Goal: Navigation & Orientation: Find specific page/section

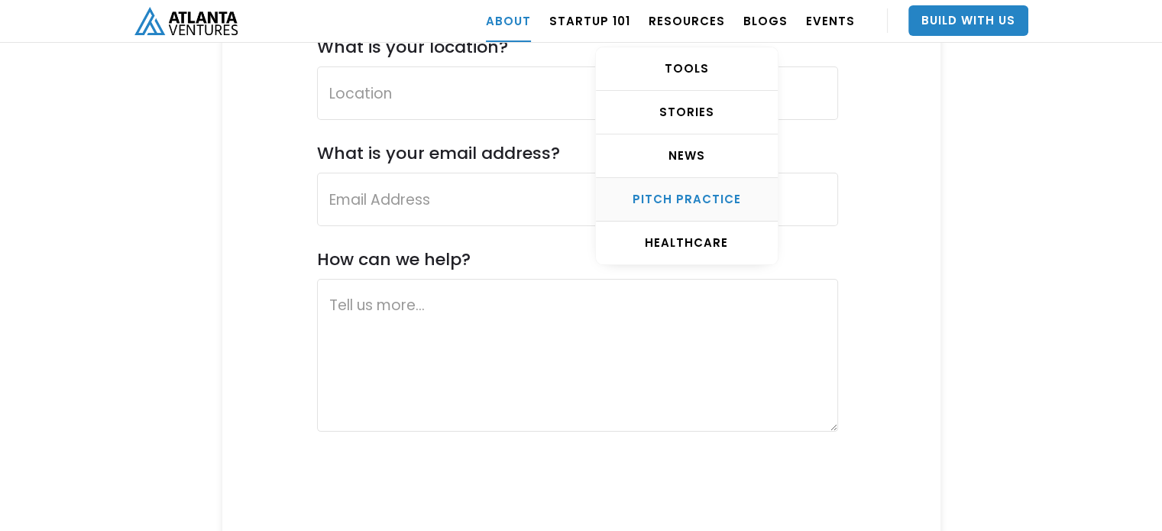
scroll to position [5893, 0]
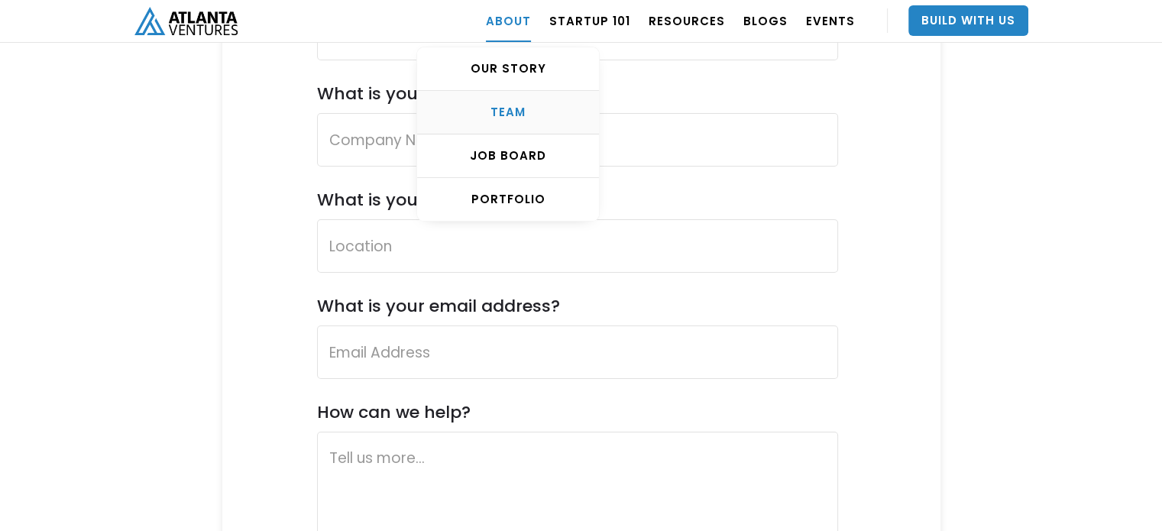
click at [529, 103] on link "TEAM" at bounding box center [508, 113] width 182 height 44
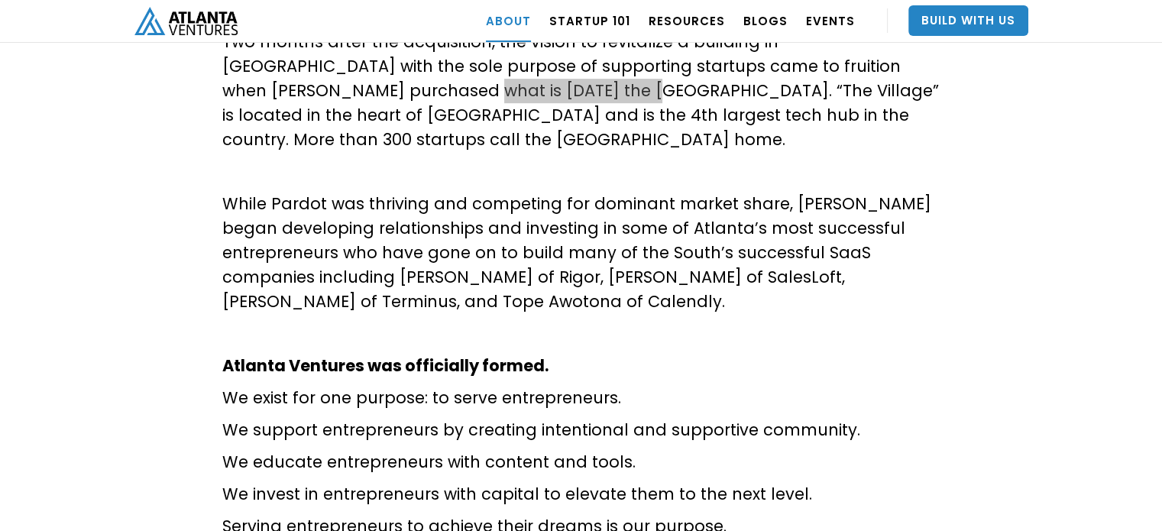
scroll to position [391, 0]
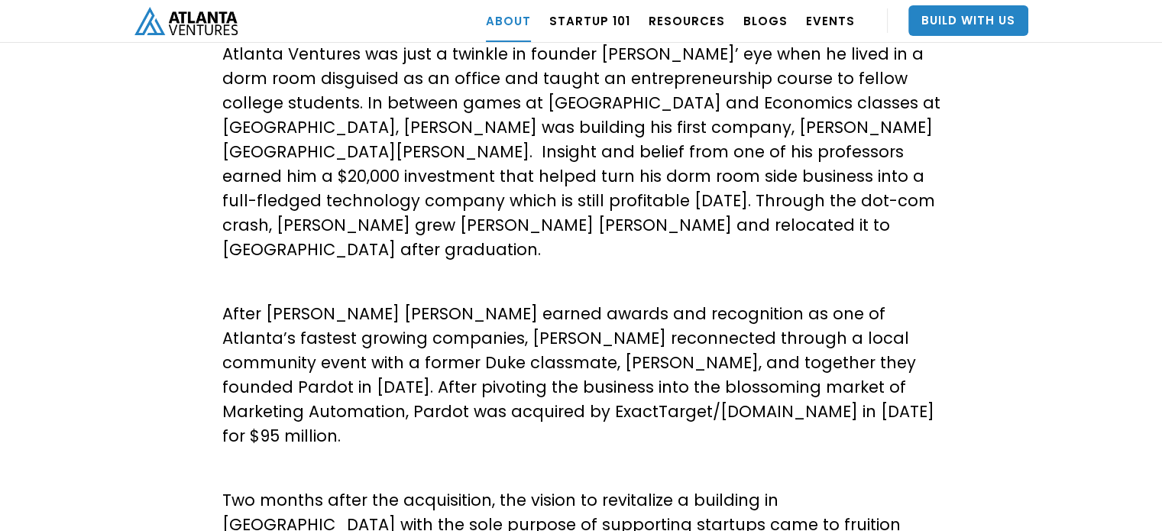
click at [194, 27] on img "home" at bounding box center [185, 21] width 103 height 28
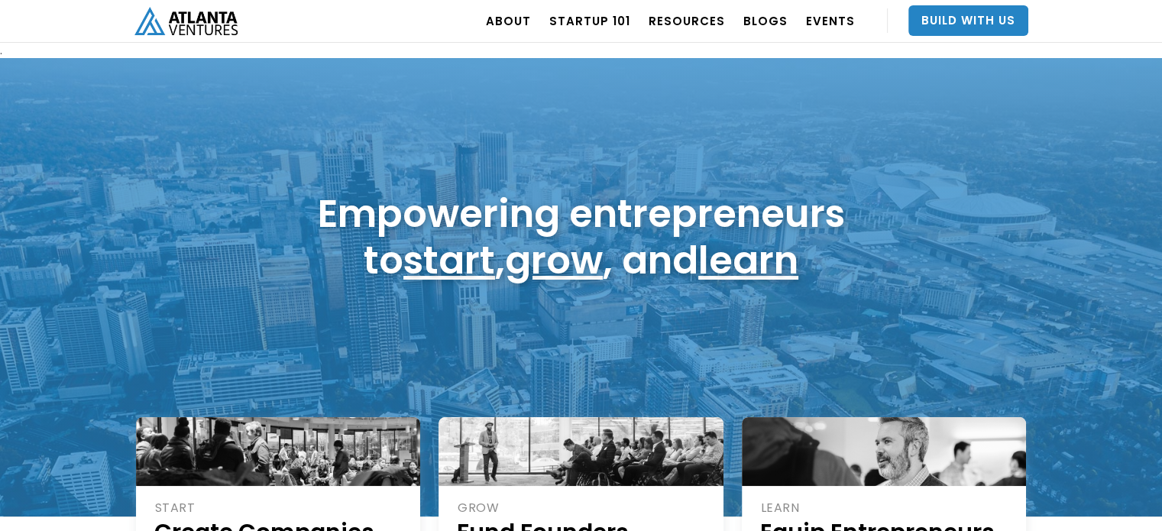
click at [724, 139] on div "Empowering entrepreneurs to start , grow , and learn" at bounding box center [581, 287] width 1162 height 458
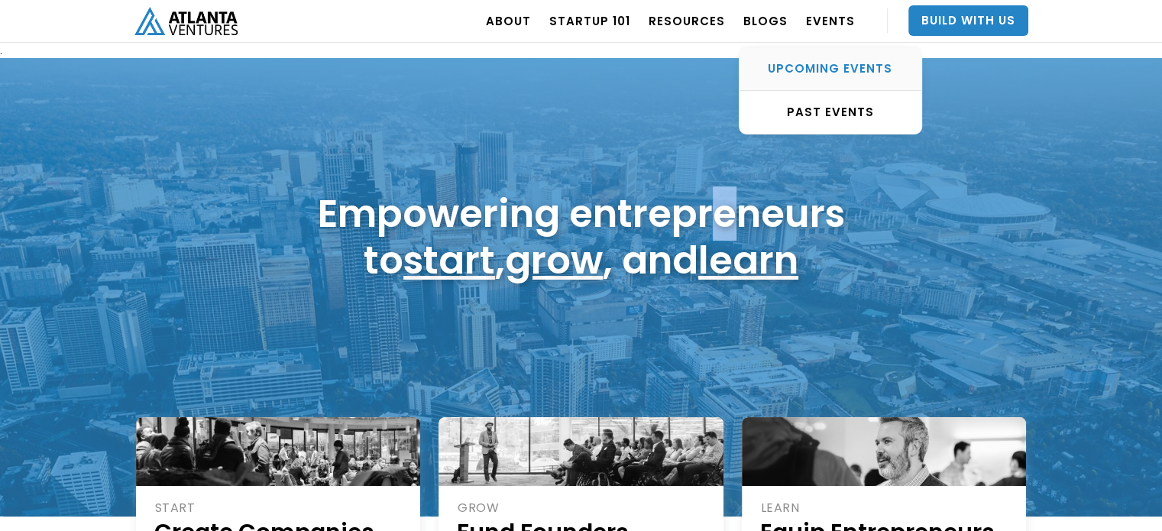
click at [840, 63] on div "UPCOMING EVENTS" at bounding box center [830, 68] width 182 height 15
